Goal: Information Seeking & Learning: Learn about a topic

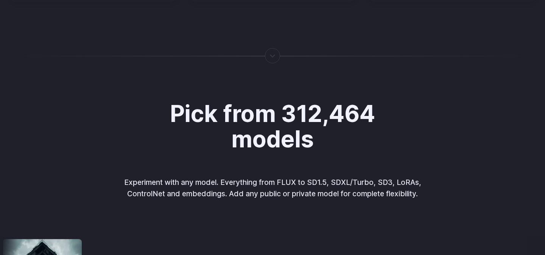
scroll to position [1082, 0]
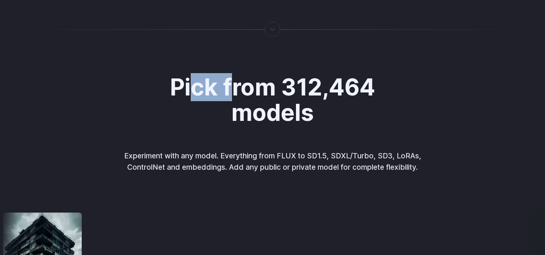
drag, startPoint x: 188, startPoint y: 87, endPoint x: 238, endPoint y: 103, distance: 52.8
click at [238, 103] on h2 "Pick from 312,464 models" at bounding box center [272, 100] width 252 height 51
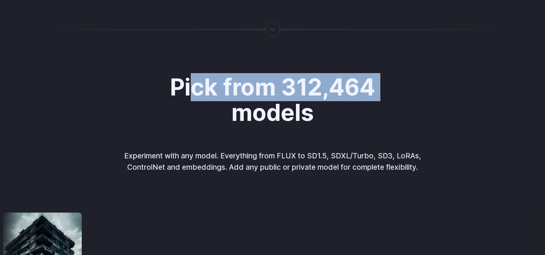
click at [238, 103] on h2 "Pick from 312,464 models" at bounding box center [272, 100] width 252 height 51
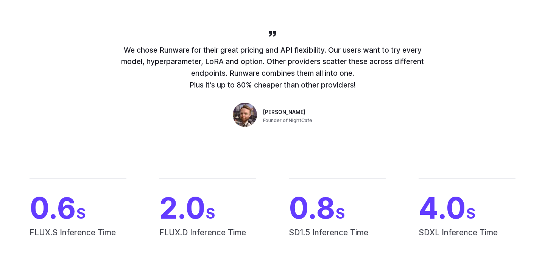
scroll to position [0, 0]
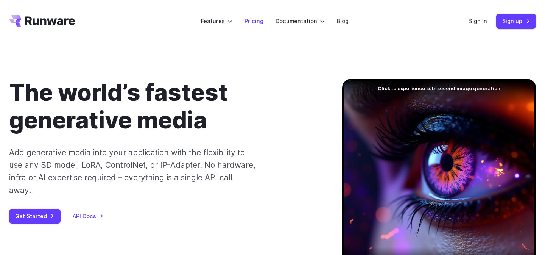
click at [253, 22] on link "Pricing" at bounding box center [253, 21] width 19 height 9
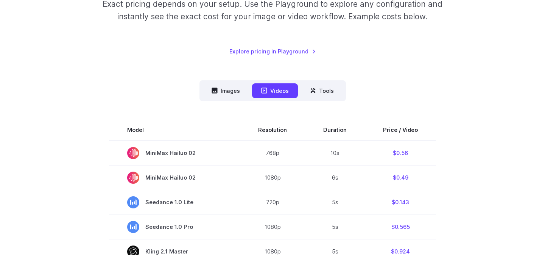
scroll to position [154, 0]
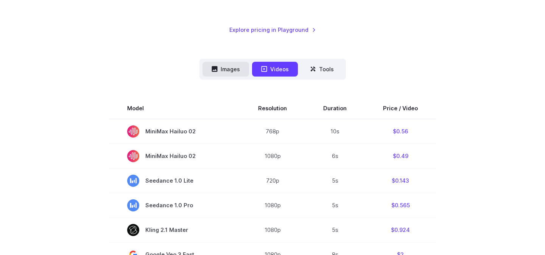
click at [232, 65] on button "Images" at bounding box center [225, 69] width 47 height 15
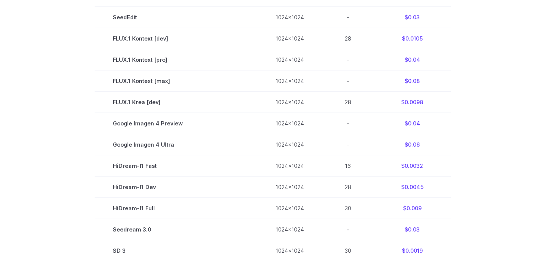
scroll to position [369, 0]
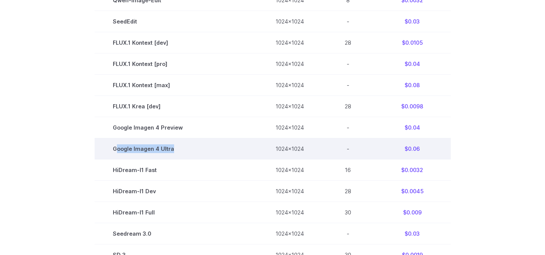
drag, startPoint x: 174, startPoint y: 148, endPoint x: 112, endPoint y: 149, distance: 61.7
click at [112, 149] on td "Google Imagen 4 Ultra" at bounding box center [176, 148] width 163 height 21
drag, startPoint x: 112, startPoint y: 149, endPoint x: 162, endPoint y: 149, distance: 49.6
click at [161, 149] on td "Google Imagen 4 Ultra" at bounding box center [176, 148] width 163 height 21
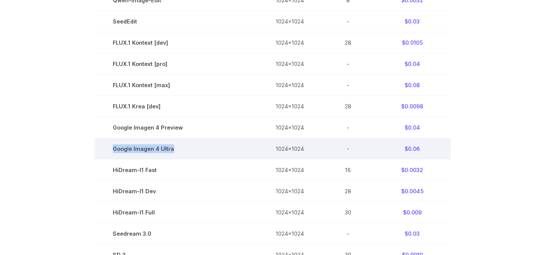
click at [182, 150] on td "Google Imagen 4 Ultra" at bounding box center [176, 148] width 163 height 21
copy td "Google Imagen 4 Ultra"
